Goal: Transaction & Acquisition: Purchase product/service

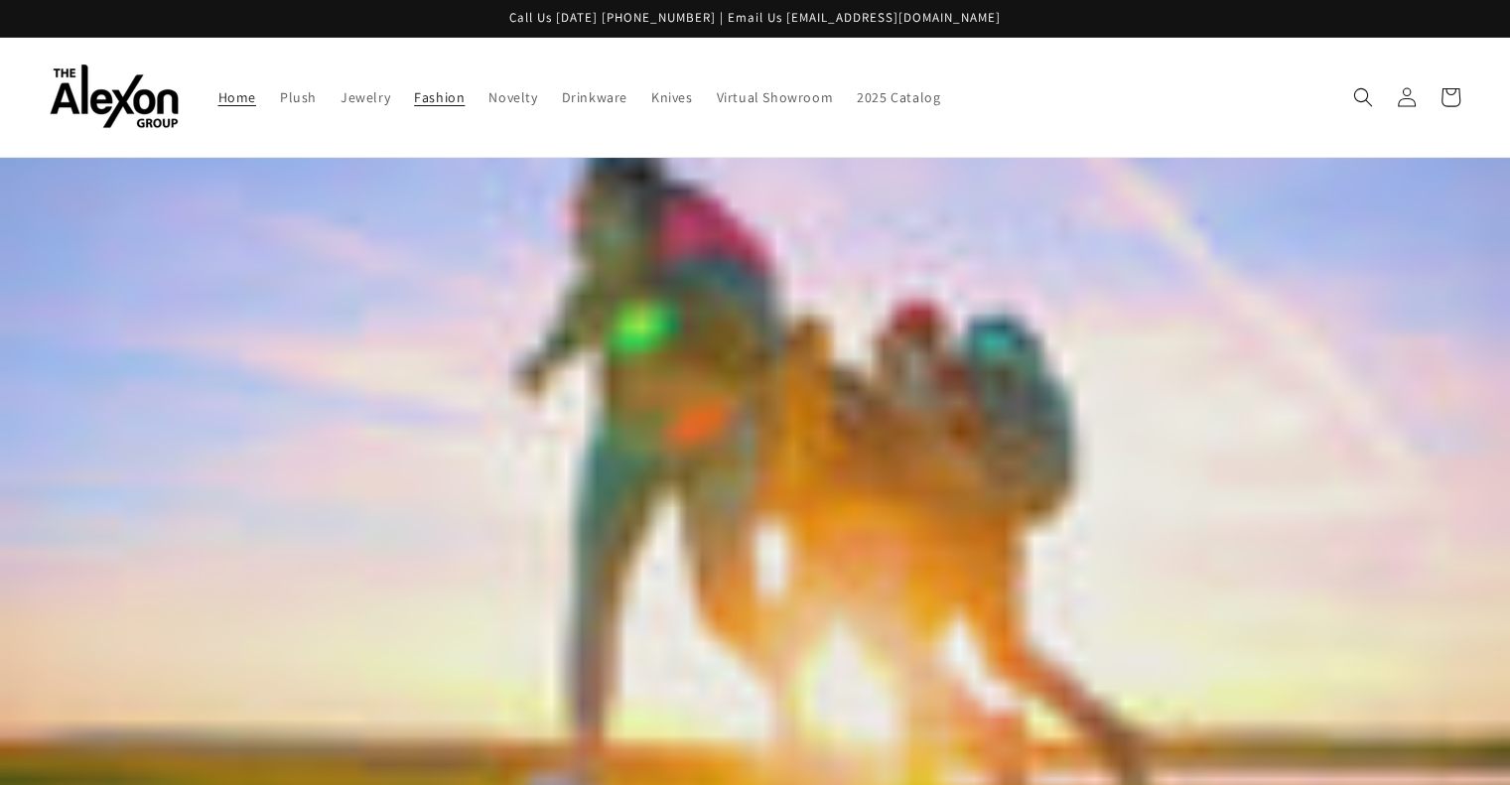
click at [414, 88] on span "Fashion" at bounding box center [439, 97] width 51 height 18
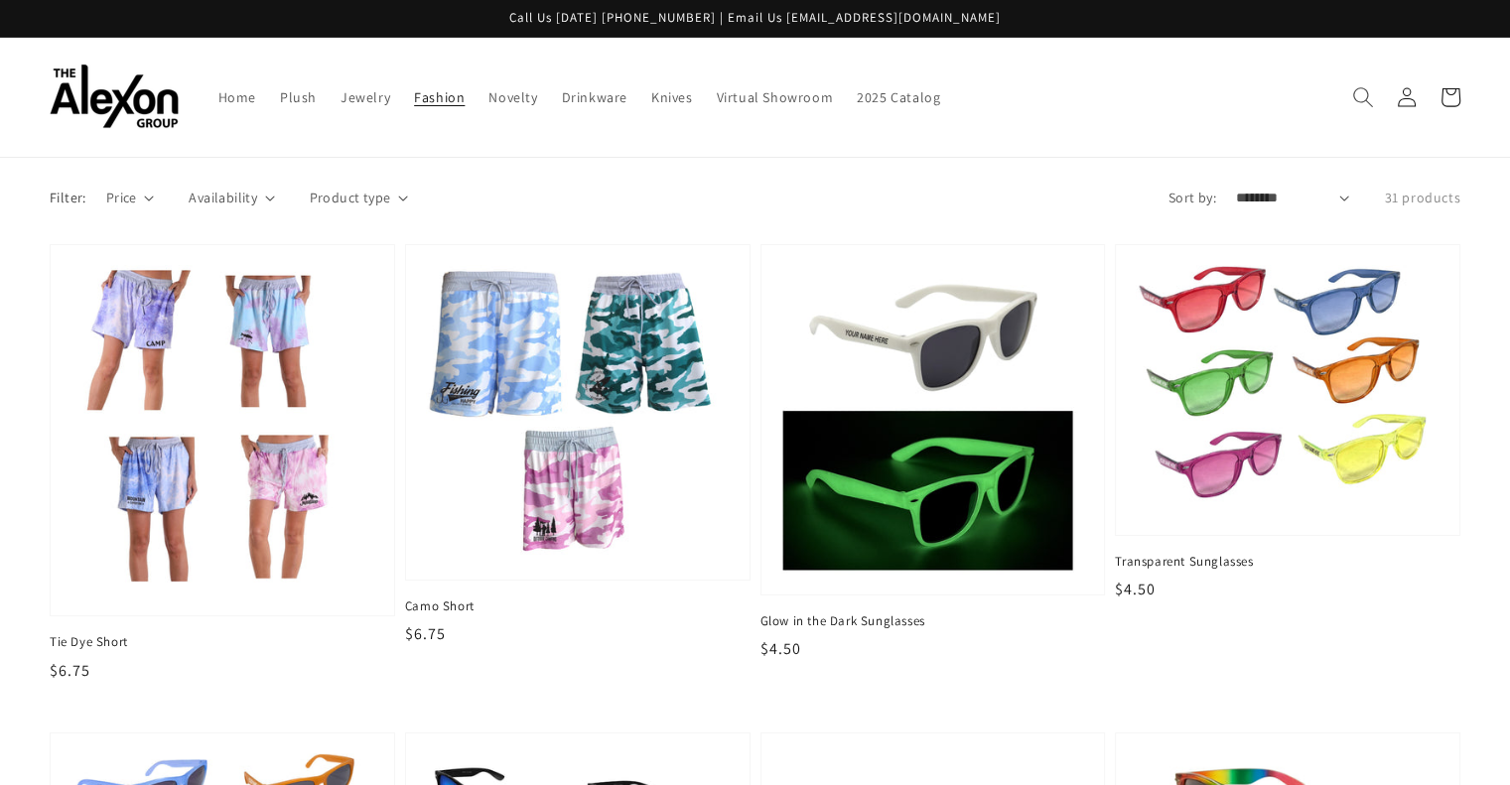
click at [1351, 98] on span "Search" at bounding box center [1363, 97] width 44 height 44
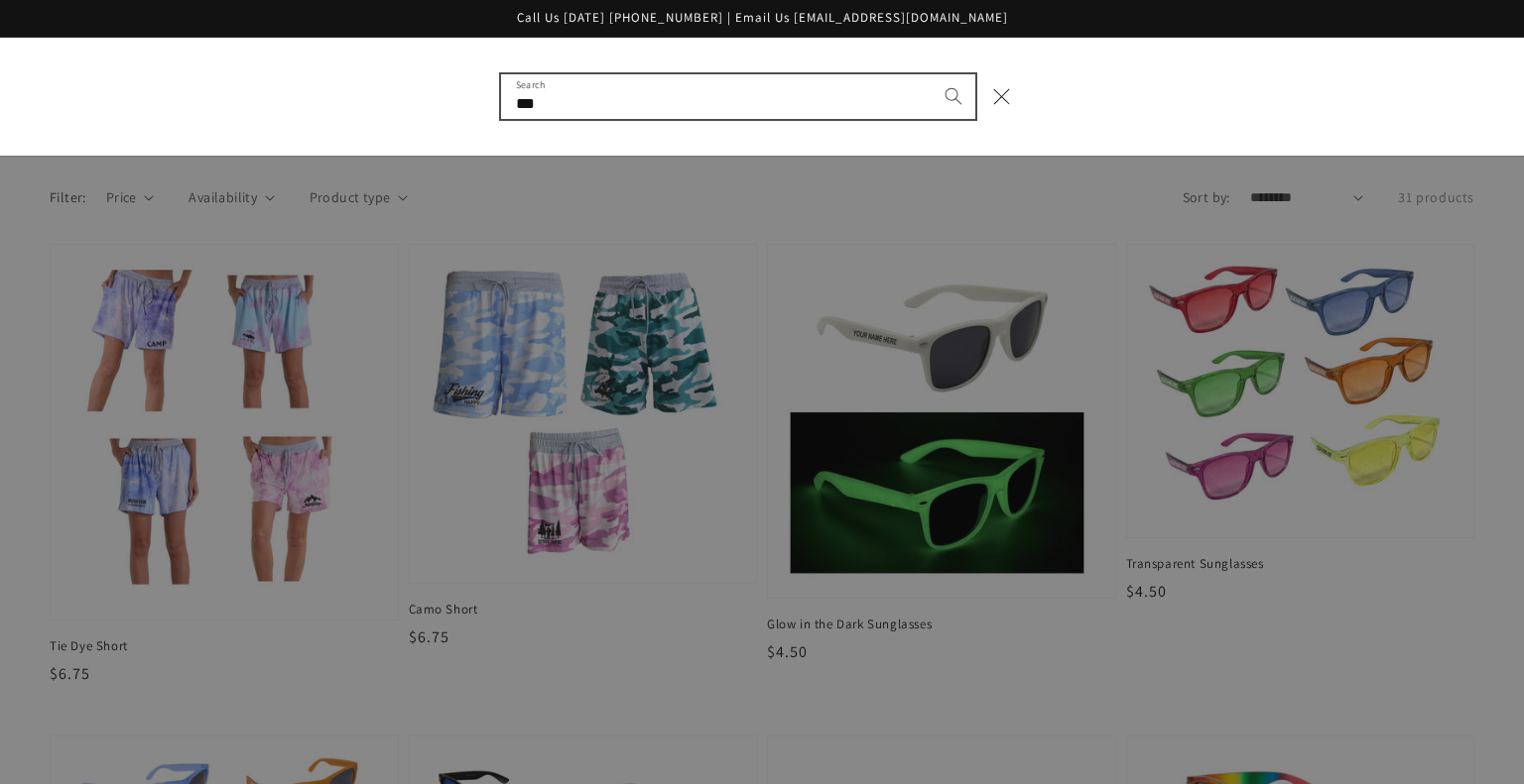
type input "***"
click at [931, 74] on button "Search" at bounding box center [953, 96] width 44 height 44
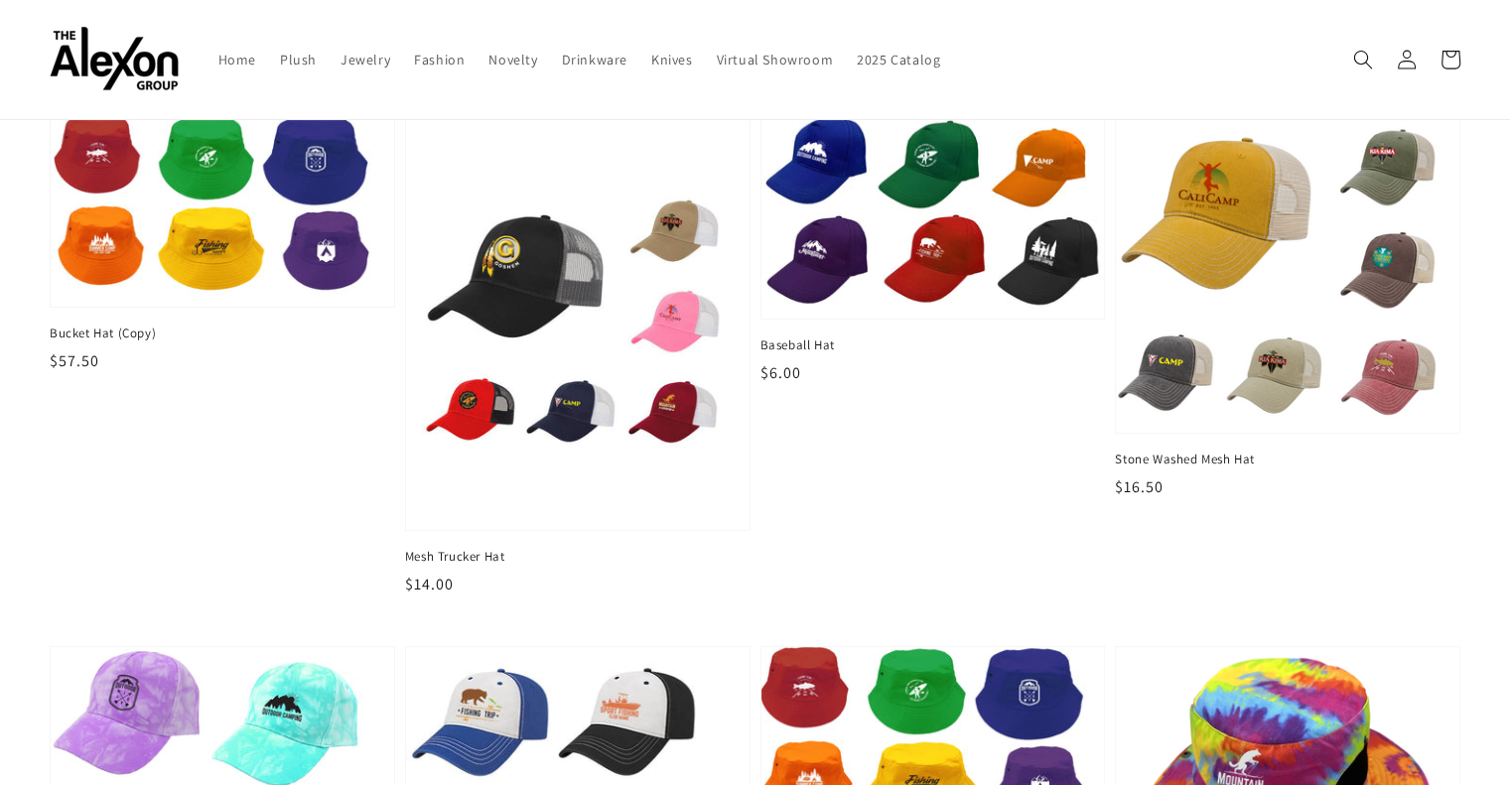
scroll to position [349, 0]
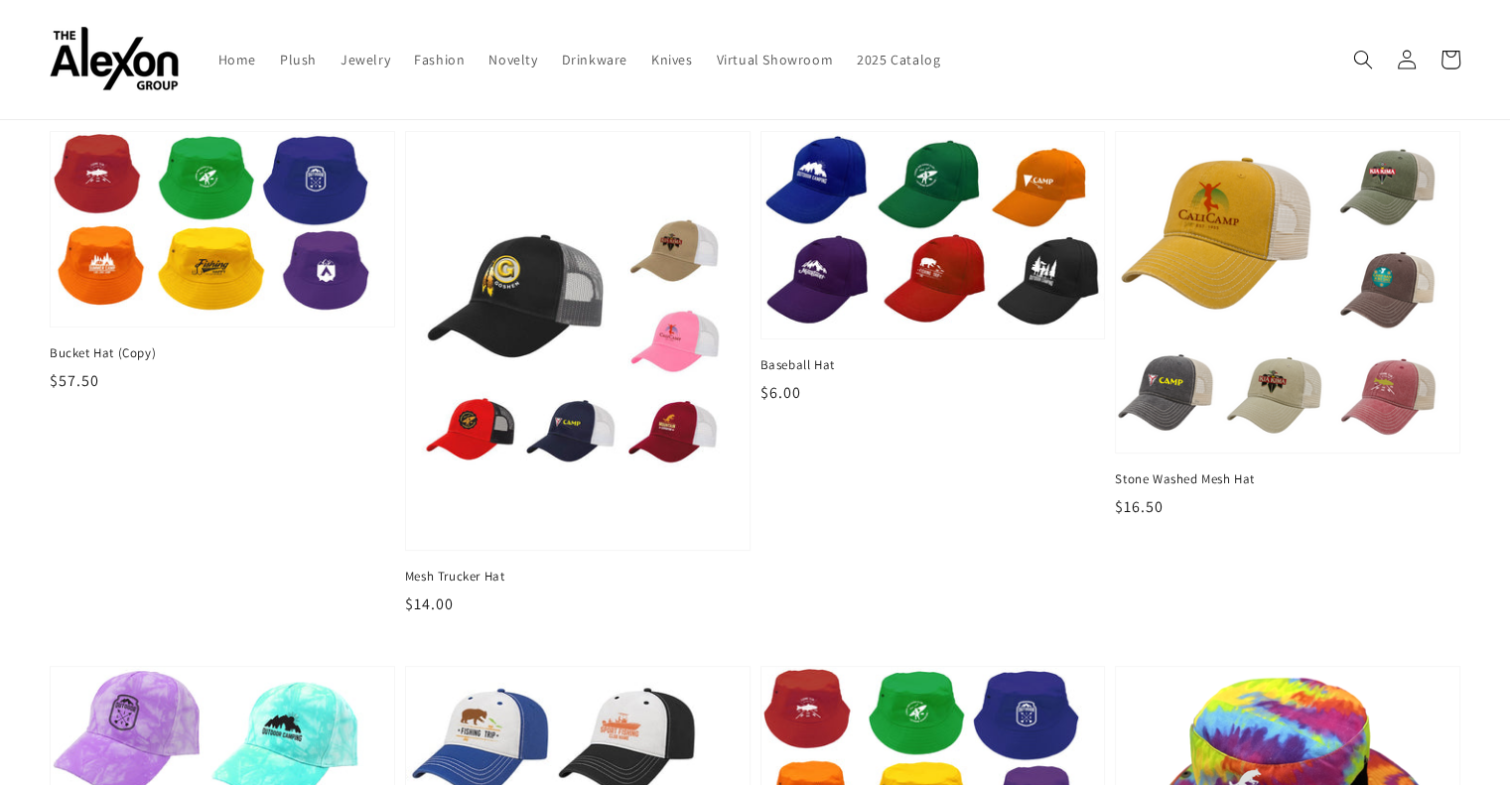
click at [0, 68] on header "Home Plush Jewelry Fashion Novelty Drinkware Knives Virtual Showroom 2025 Catal…" at bounding box center [755, 59] width 1510 height 119
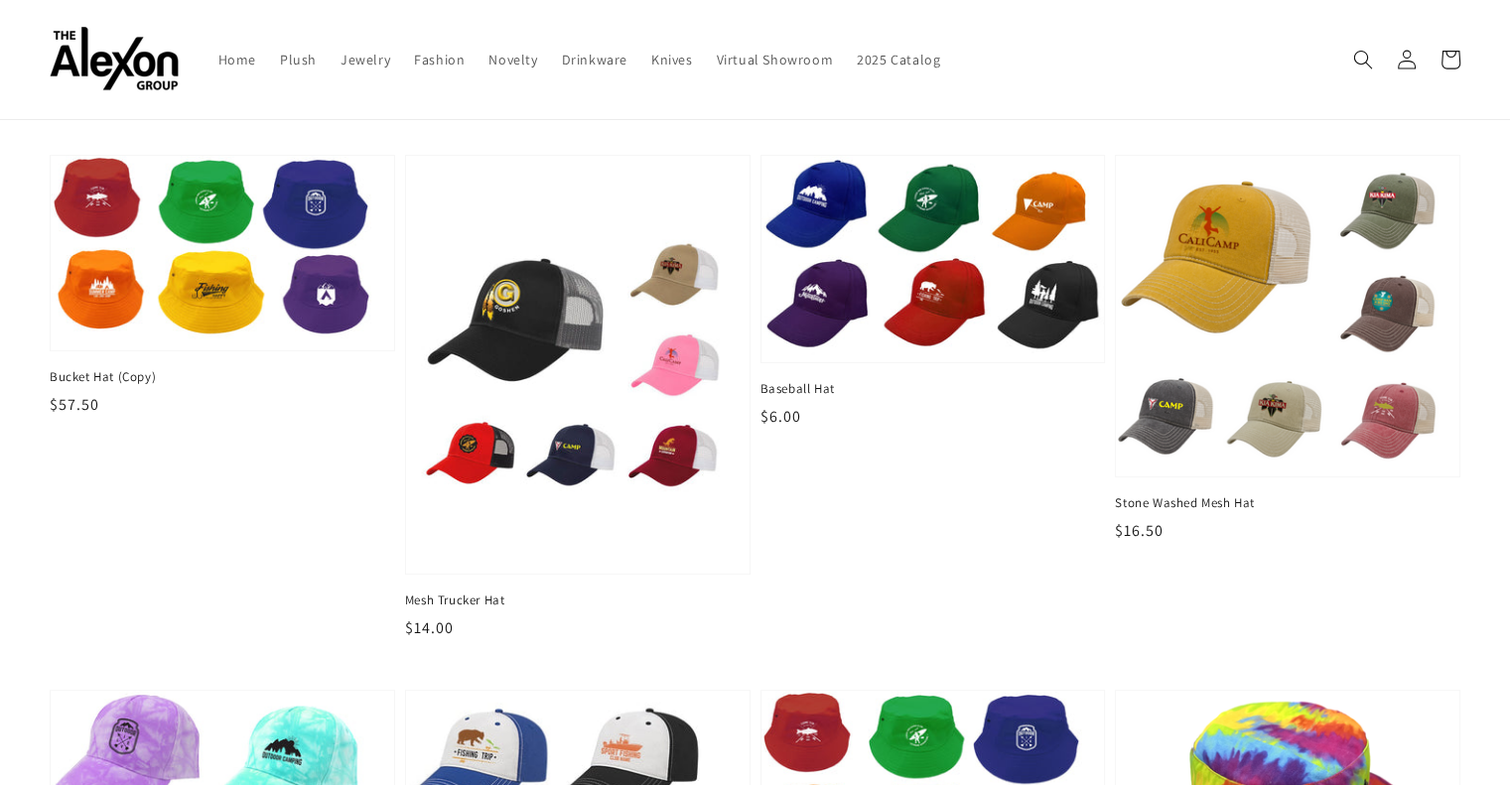
scroll to position [230, 0]
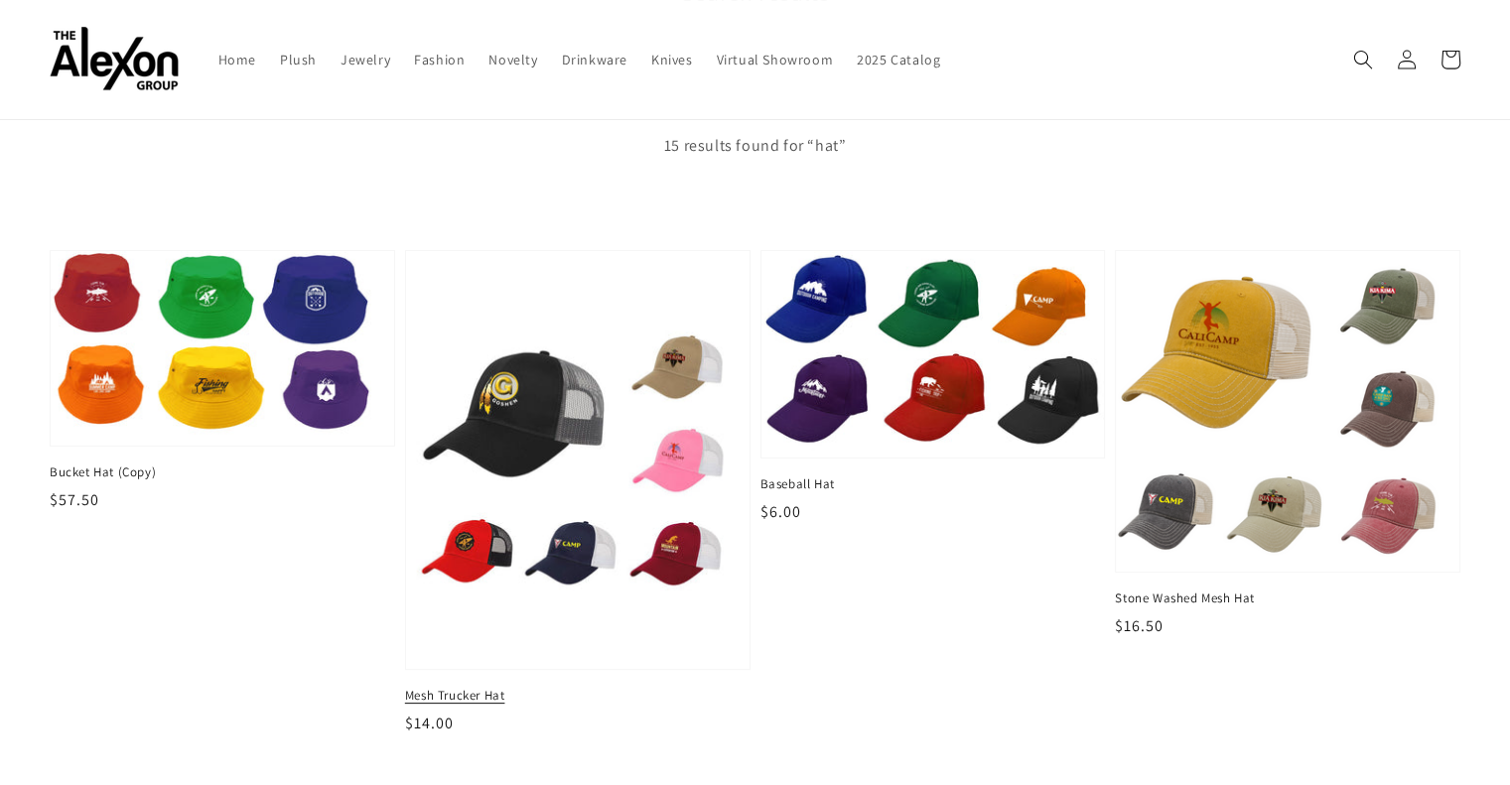
click at [626, 422] on img at bounding box center [577, 460] width 353 height 431
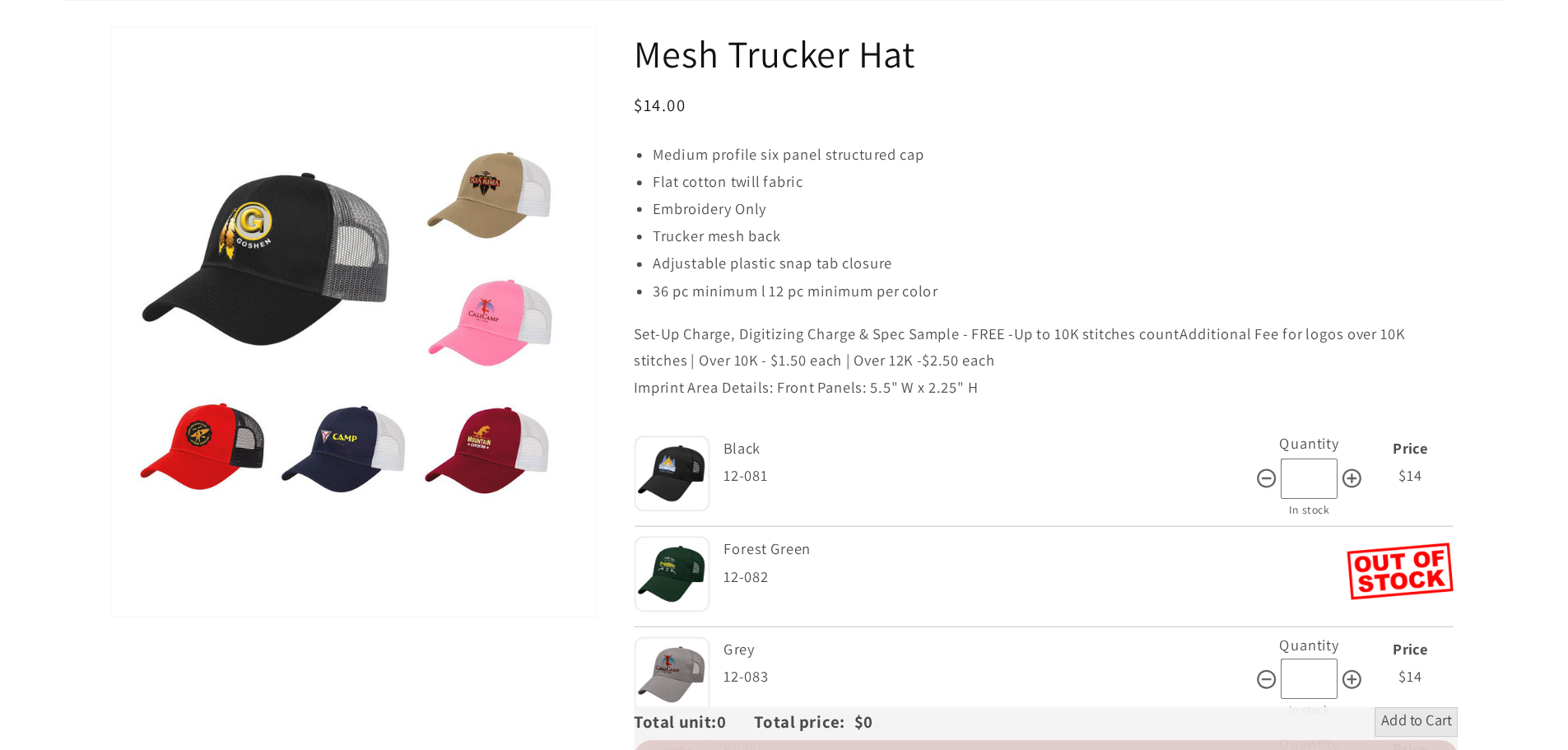
scroll to position [150, 0]
